Goal: Find specific fact: Find specific fact

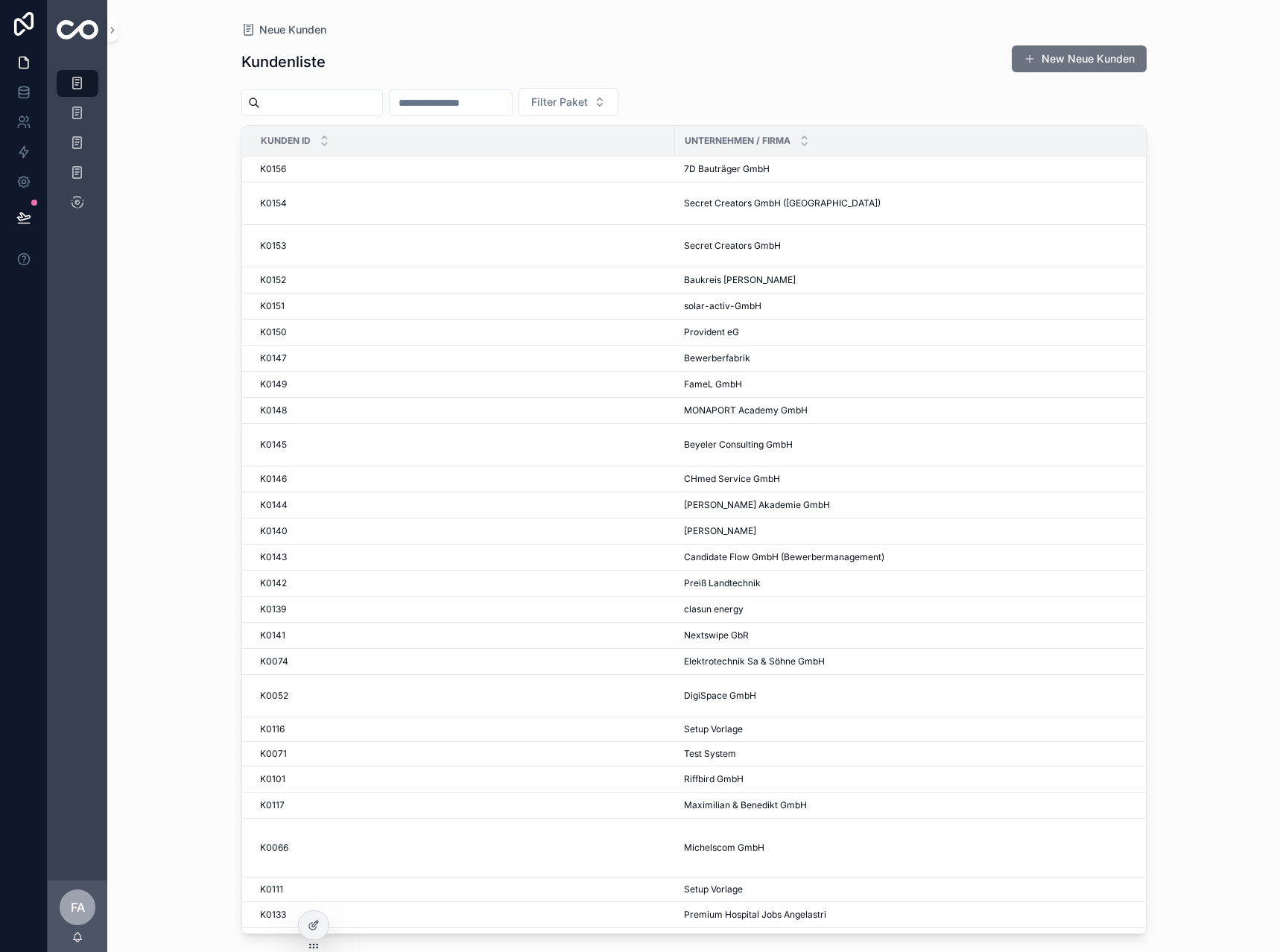
click at [495, 109] on input "scrollable content" at bounding box center [450, 103] width 122 height 21
type input "***"
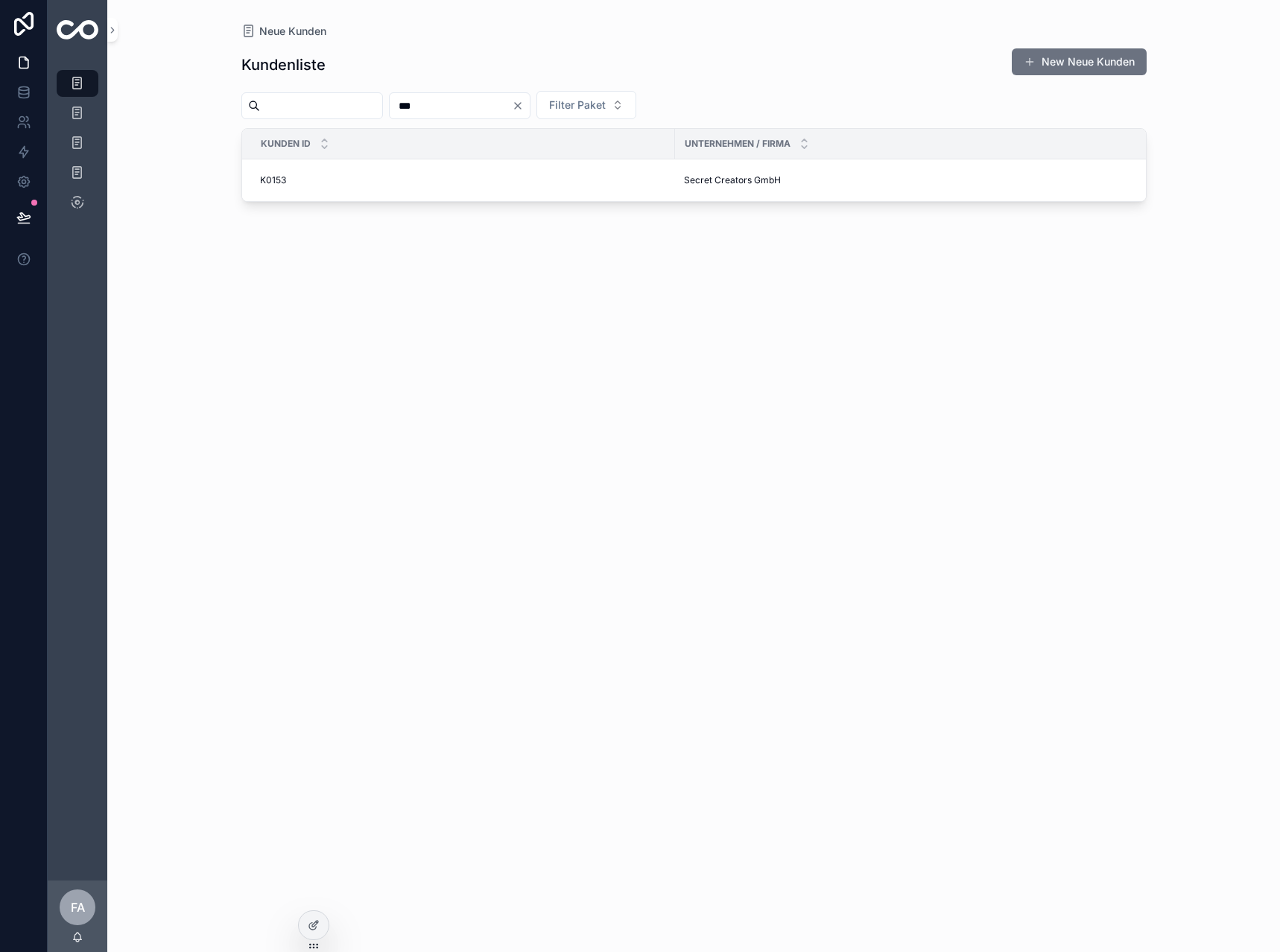
click at [328, 178] on div "K0153 K0153" at bounding box center [463, 180] width 406 height 12
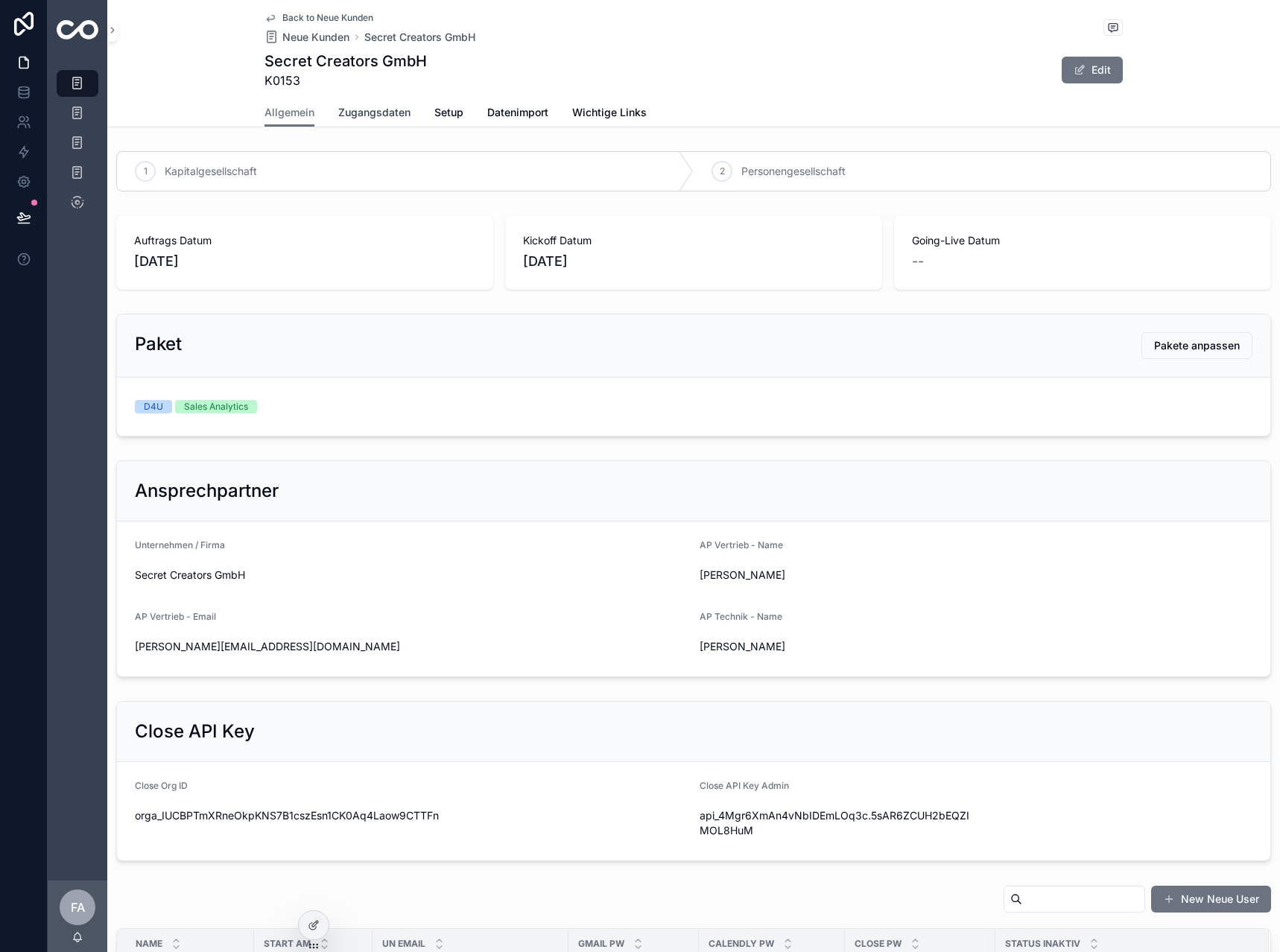
click at [360, 124] on link "Zugangsdaten" at bounding box center [374, 114] width 72 height 30
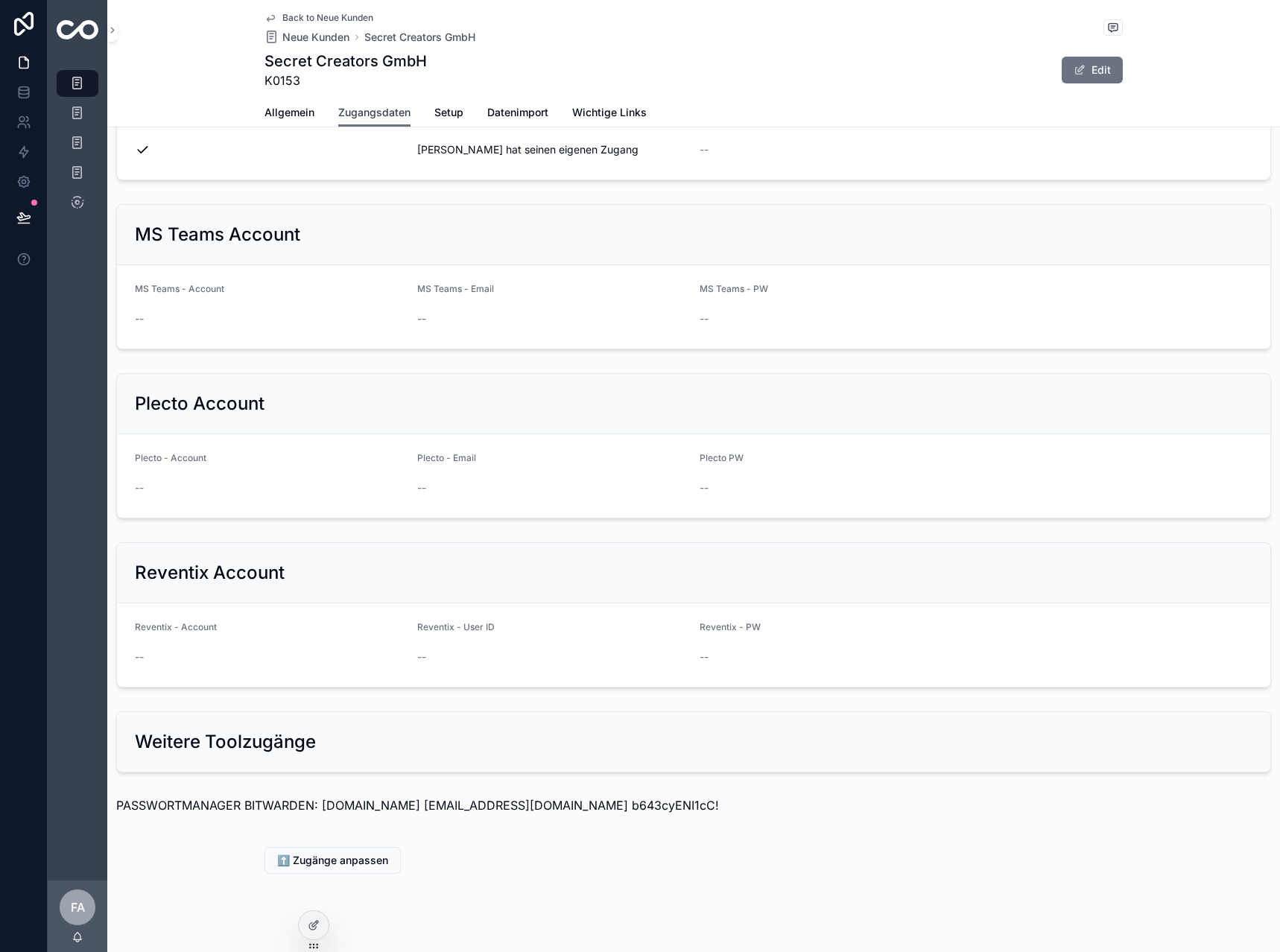
scroll to position [1184, 0]
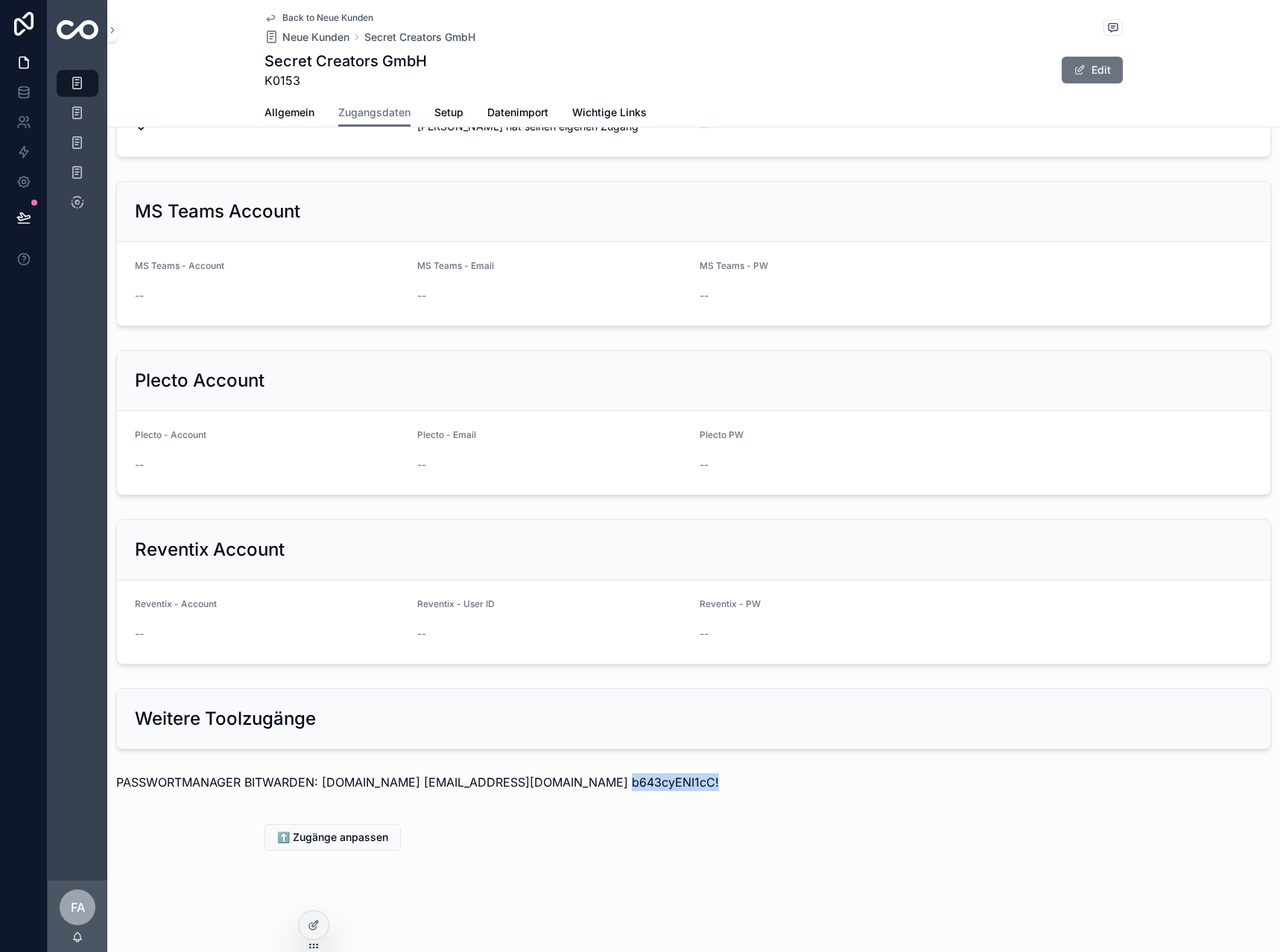
drag, startPoint x: 690, startPoint y: 789, endPoint x: 588, endPoint y: 791, distance: 102.0
click at [588, 791] on p "PASSWORTMANAGER BITWARDEN: [DOMAIN_NAME] [EMAIL_ADDRESS][DOMAIN_NAME] b643cyENI…" at bounding box center [693, 782] width 1155 height 18
copy p "b643cyENI1cC!"
